Goal: Information Seeking & Learning: Learn about a topic

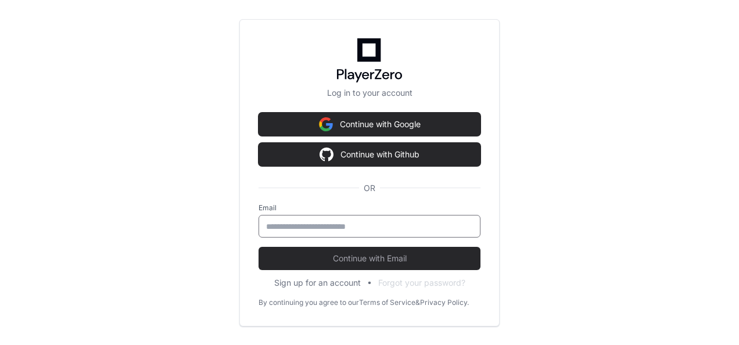
click at [350, 221] on input "email" at bounding box center [369, 227] width 207 height 12
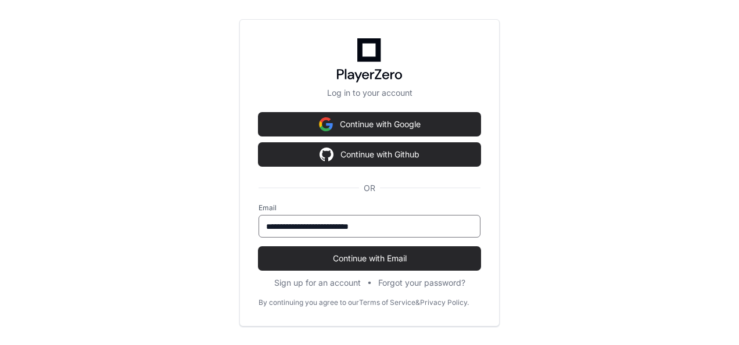
click at [341, 230] on input "**********" at bounding box center [369, 227] width 207 height 12
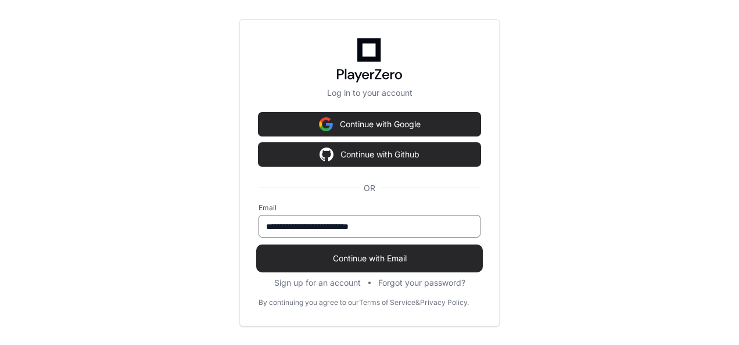
type input "**********"
click at [384, 251] on button "Continue with Email" at bounding box center [369, 258] width 222 height 23
click at [352, 254] on span "Continue with Email" at bounding box center [369, 259] width 222 height 12
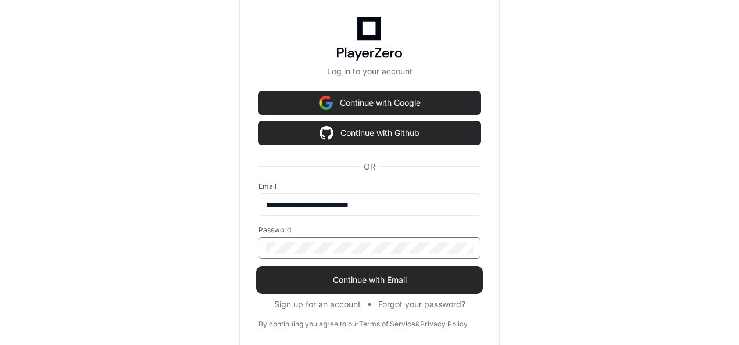
click at [368, 275] on span "Continue with Email" at bounding box center [369, 280] width 222 height 12
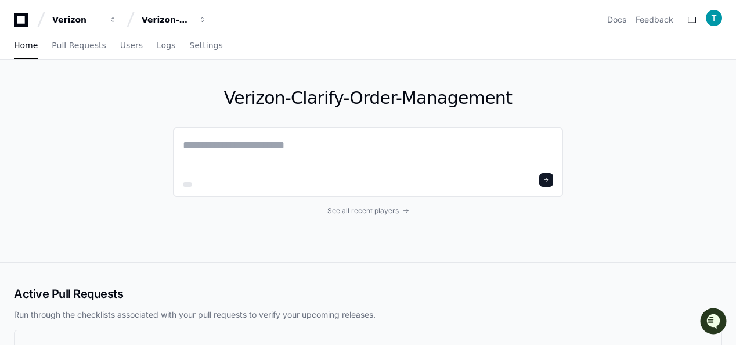
click at [278, 142] on textarea at bounding box center [368, 153] width 370 height 33
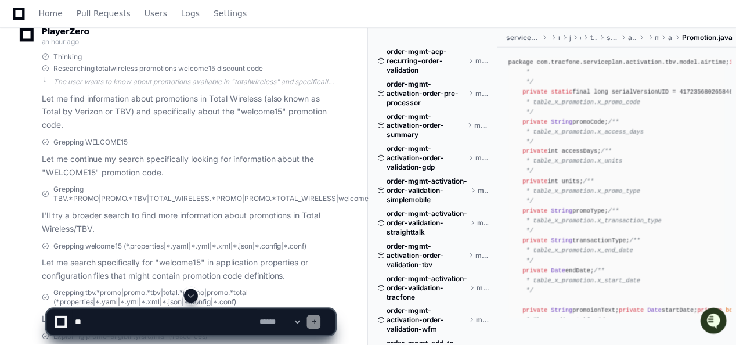
scroll to position [204, 0]
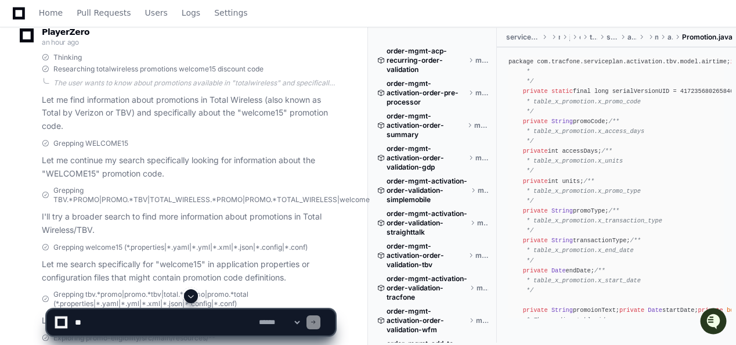
click at [192, 298] on span at bounding box center [190, 295] width 9 height 9
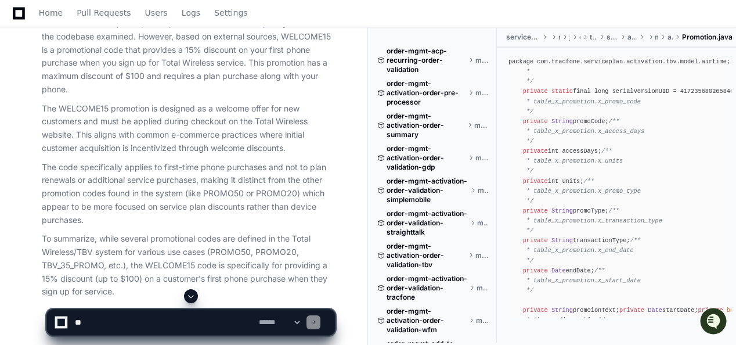
scroll to position [1016, 0]
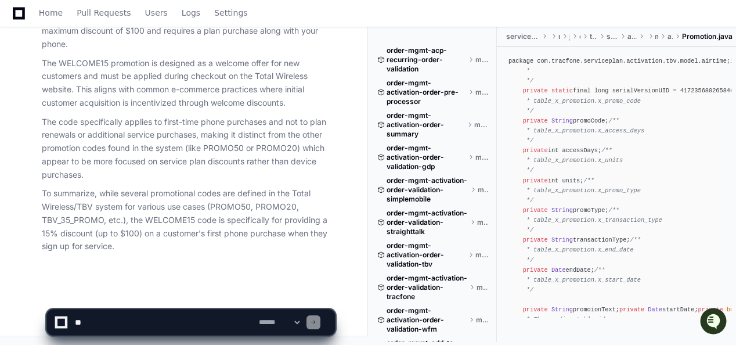
click at [104, 214] on p "To summarize, while several promotional codes are defined in the Total Wireless…" at bounding box center [188, 220] width 293 height 66
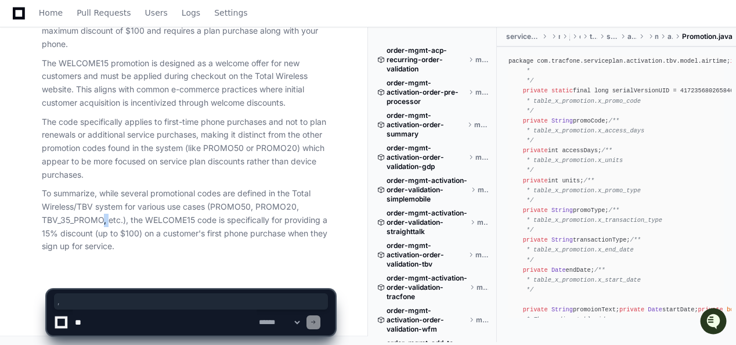
click at [104, 214] on p "To summarize, while several promotional codes are defined in the Total Wireless…" at bounding box center [188, 220] width 293 height 66
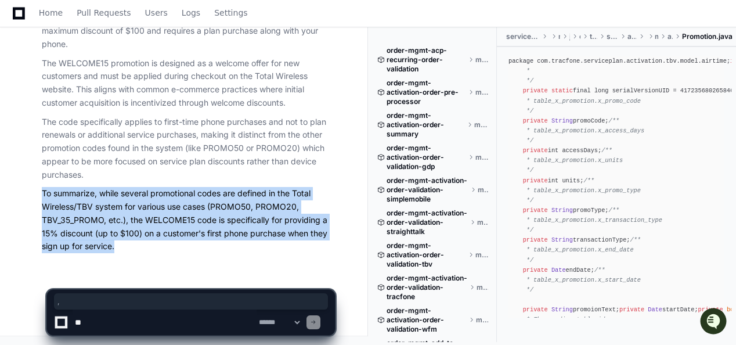
click at [104, 214] on p "To summarize, while several promotional codes are defined in the Total Wireless…" at bounding box center [188, 220] width 293 height 66
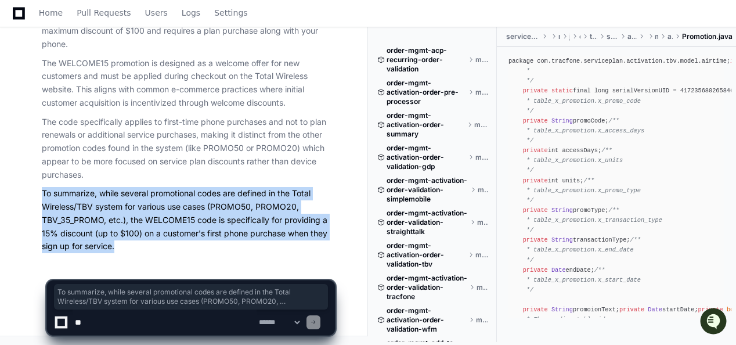
drag, startPoint x: 104, startPoint y: 214, endPoint x: 31, endPoint y: 214, distance: 73.2
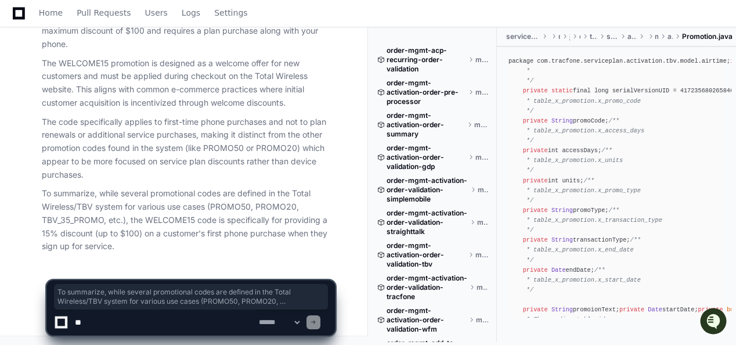
click at [109, 117] on p "The code specifically applies to first-time phone purchases and not to plan ren…" at bounding box center [188, 149] width 293 height 66
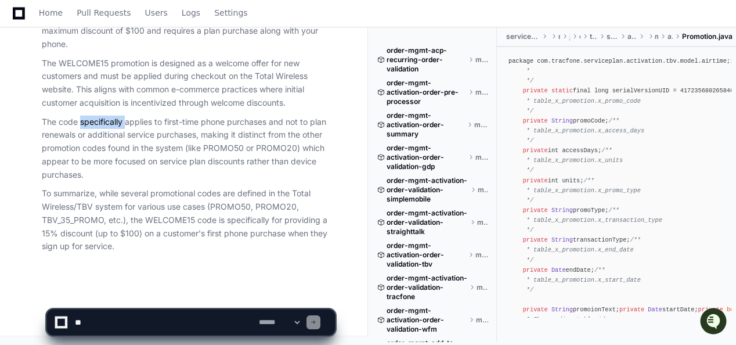
click at [109, 117] on p "The code specifically applies to first-time phone purchases and not to plan ren…" at bounding box center [188, 149] width 293 height 66
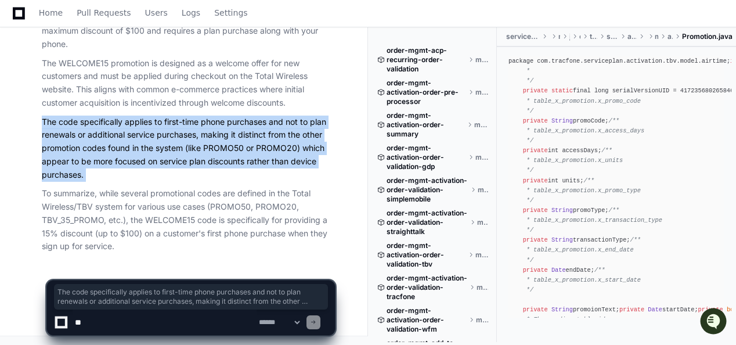
click at [109, 117] on p "The code specifically applies to first-time phone purchases and not to plan ren…" at bounding box center [188, 149] width 293 height 66
drag, startPoint x: 109, startPoint y: 117, endPoint x: 59, endPoint y: 175, distance: 76.6
click at [59, 175] on p "The code specifically applies to first-time phone purchases and not to plan ren…" at bounding box center [188, 149] width 293 height 66
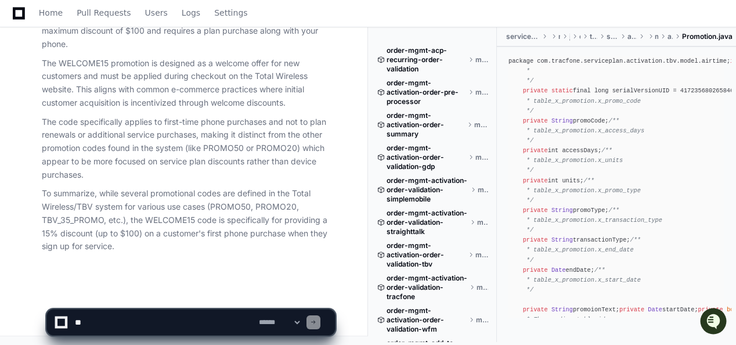
click at [199, 169] on p "The code specifically applies to first-time phone purchases and not to plan ren…" at bounding box center [188, 149] width 293 height 66
